Goal: Find specific page/section: Find specific page/section

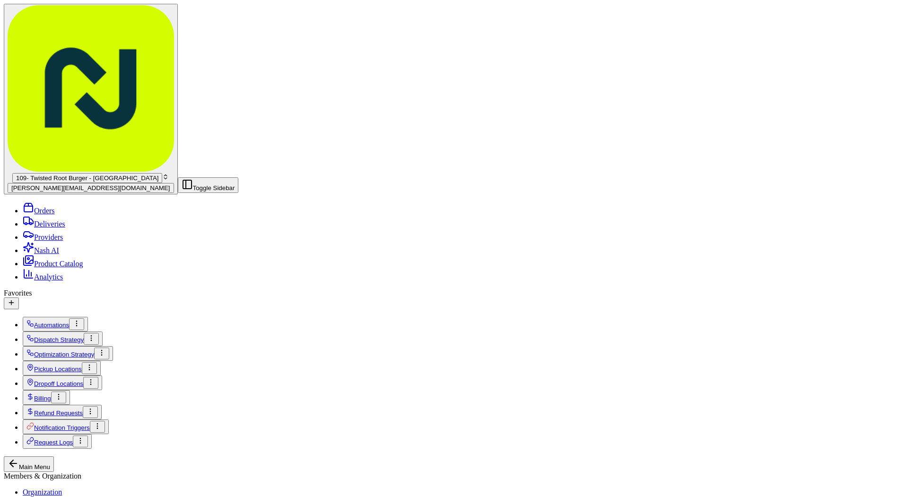
click at [17, 202] on div "Orders Deliveries Providers Nash AI Product Catalog Analytics" at bounding box center [454, 241] width 901 height 79
